Goal: Navigation & Orientation: Find specific page/section

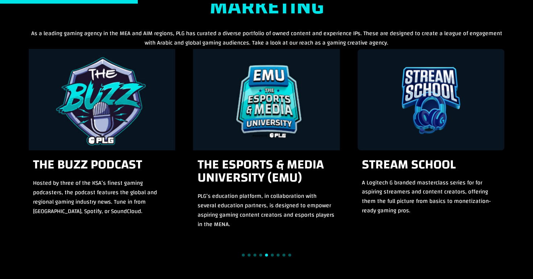
scroll to position [671, 0]
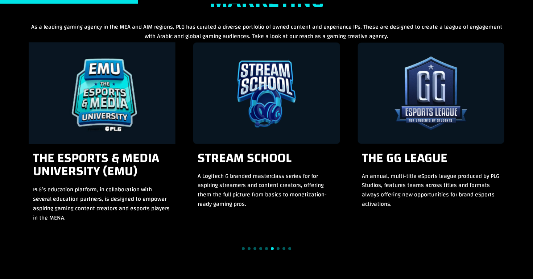
click at [246, 248] on div at bounding box center [267, 249] width 476 height 10
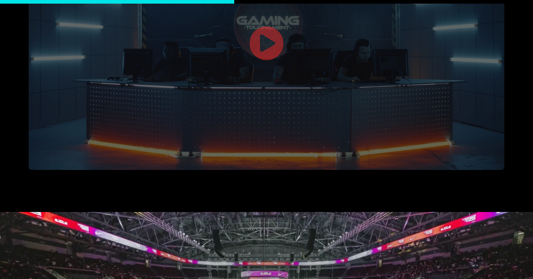
scroll to position [1069, 0]
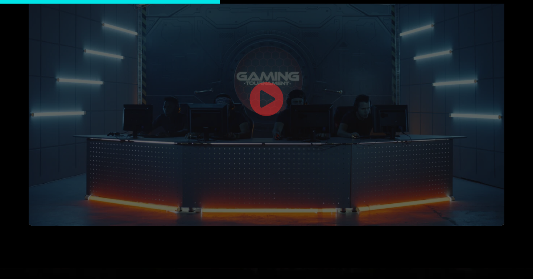
click at [262, 85] on link at bounding box center [266, 100] width 35 height 37
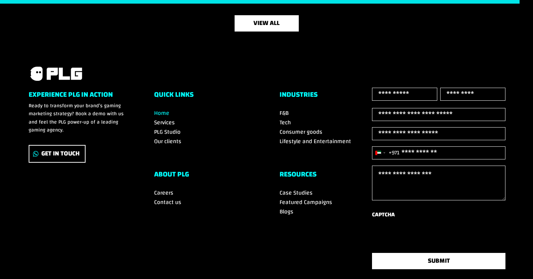
scroll to position [2489, 0]
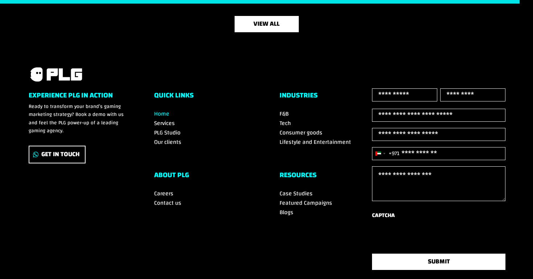
click at [167, 140] on span "Our clients" at bounding box center [167, 142] width 27 height 11
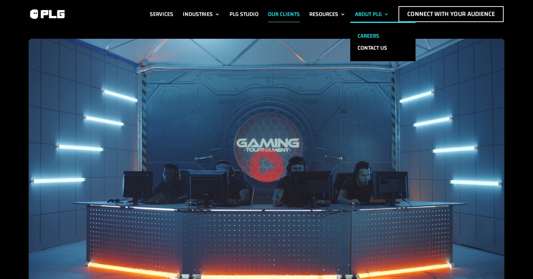
click at [362, 34] on link "Careers" at bounding box center [382, 36] width 65 height 12
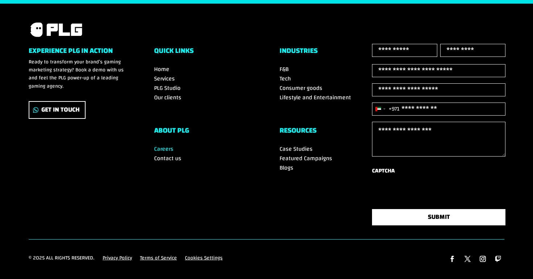
scroll to position [1303, 0]
click at [168, 73] on span "Services" at bounding box center [164, 78] width 21 height 11
